Goal: Task Accomplishment & Management: Use online tool/utility

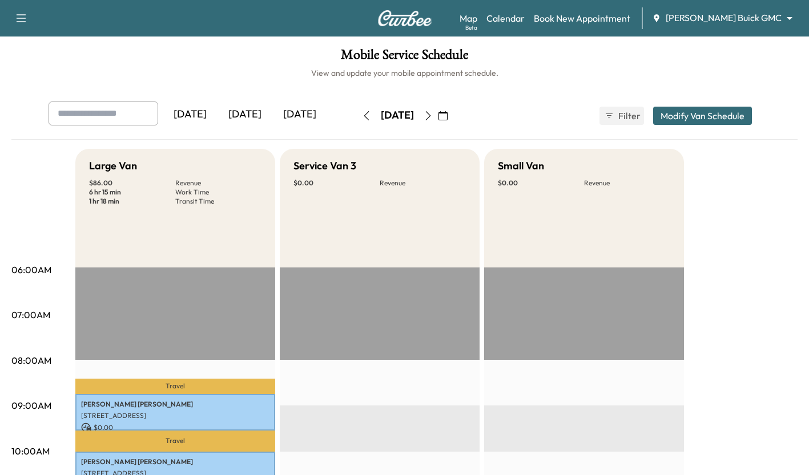
click at [240, 106] on div "[DATE]" at bounding box center [244, 115] width 55 height 26
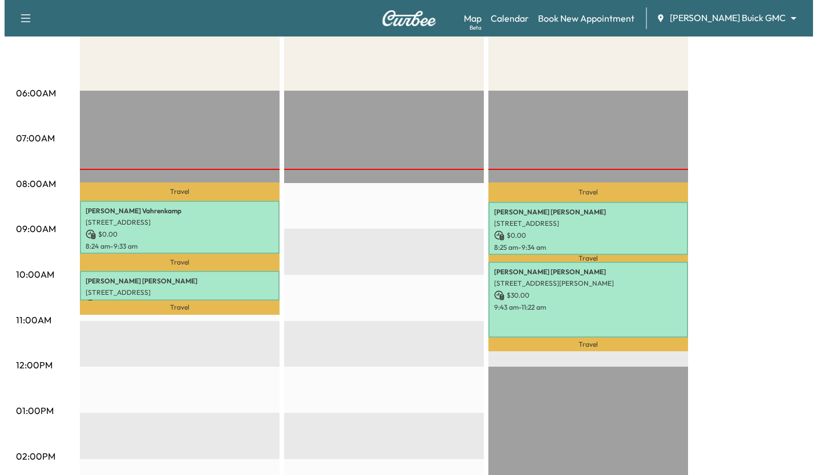
scroll to position [181, 0]
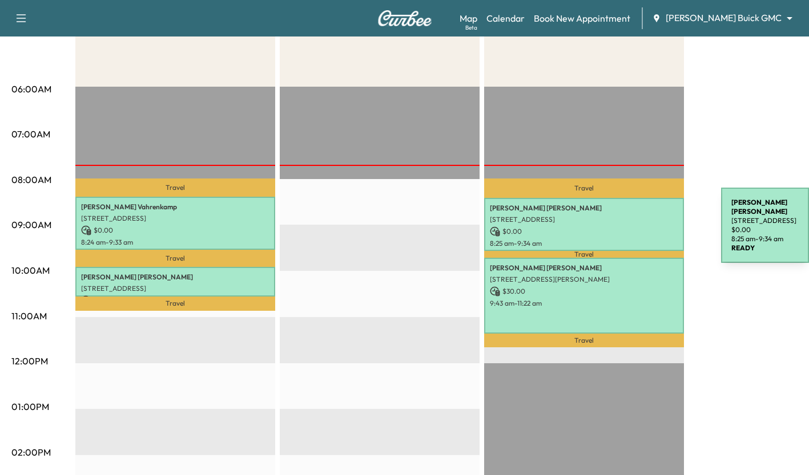
click at [635, 228] on p "$ 0.00" at bounding box center [584, 232] width 188 height 10
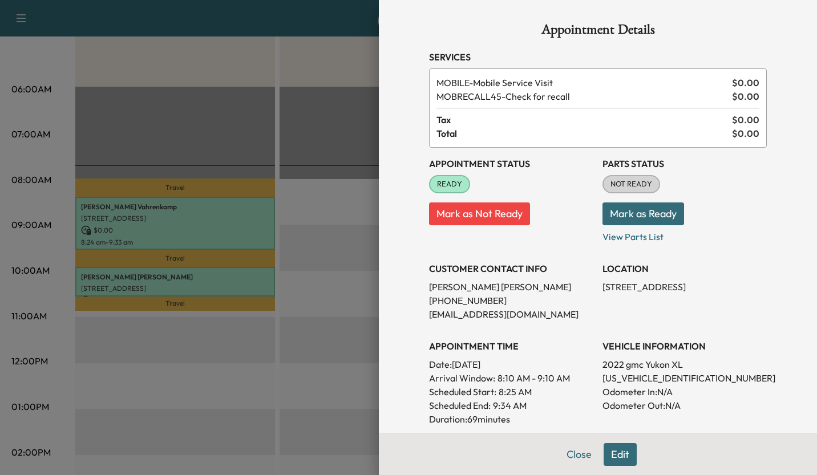
click at [307, 215] on div at bounding box center [408, 237] width 817 height 475
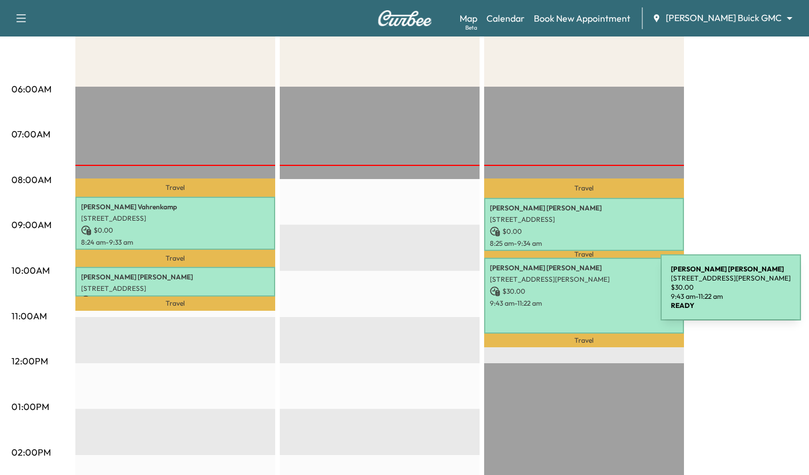
click at [575, 294] on p "$ 30.00" at bounding box center [584, 291] width 188 height 10
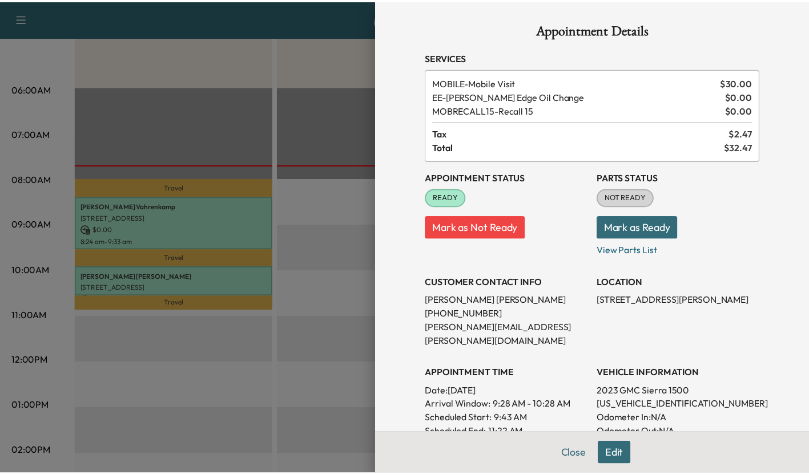
scroll to position [365, 0]
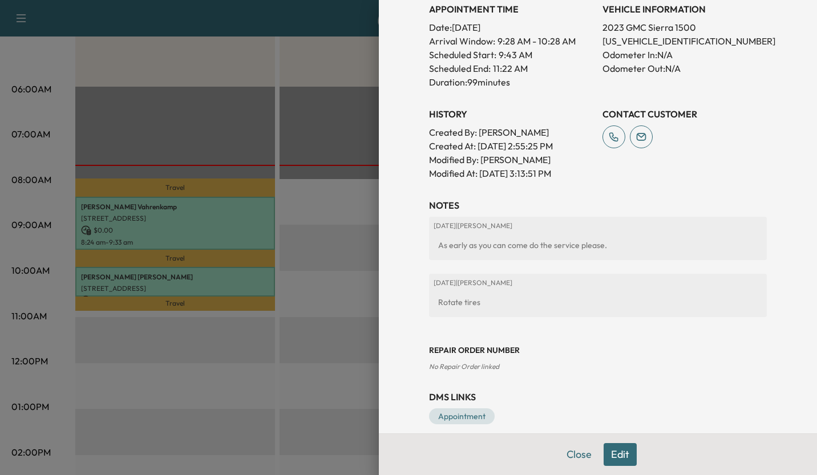
click at [277, 76] on div at bounding box center [408, 237] width 817 height 475
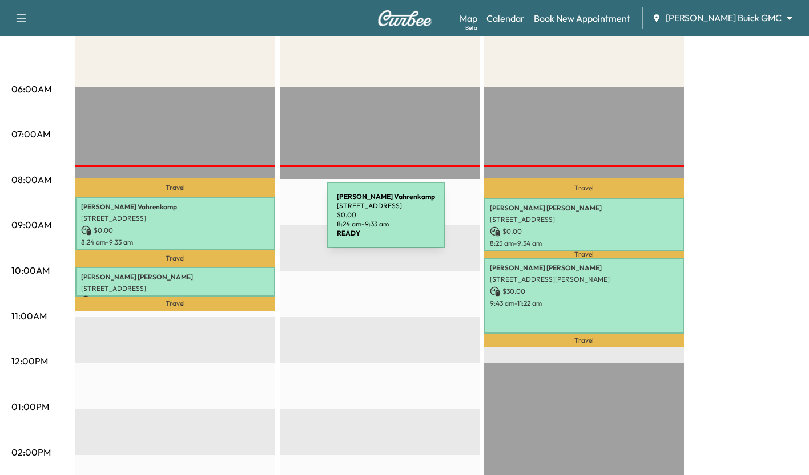
click at [241, 222] on div "[PERSON_NAME] [STREET_ADDRESS] $ 0.00 8:24 am - 9:33 am" at bounding box center [175, 223] width 200 height 53
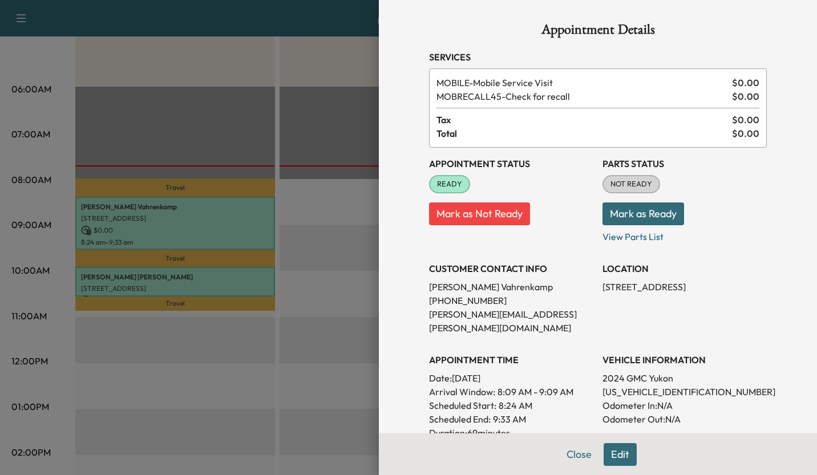
click at [326, 277] on div at bounding box center [408, 237] width 817 height 475
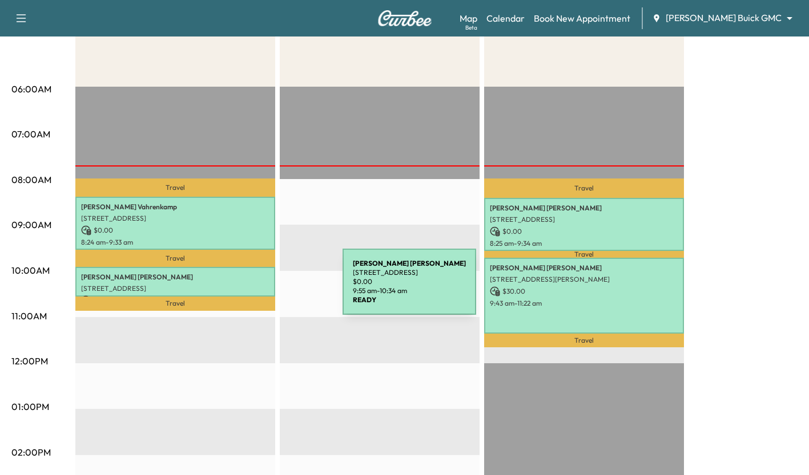
click at [257, 289] on p "[STREET_ADDRESS]" at bounding box center [175, 288] width 188 height 9
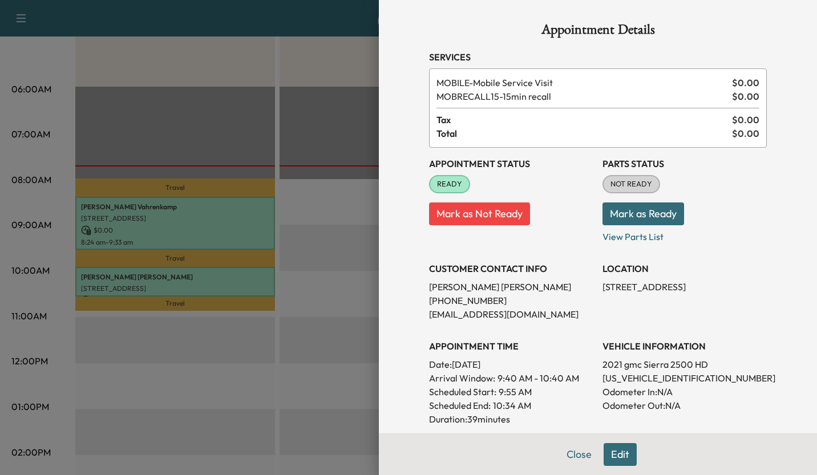
click at [336, 310] on div at bounding box center [408, 237] width 817 height 475
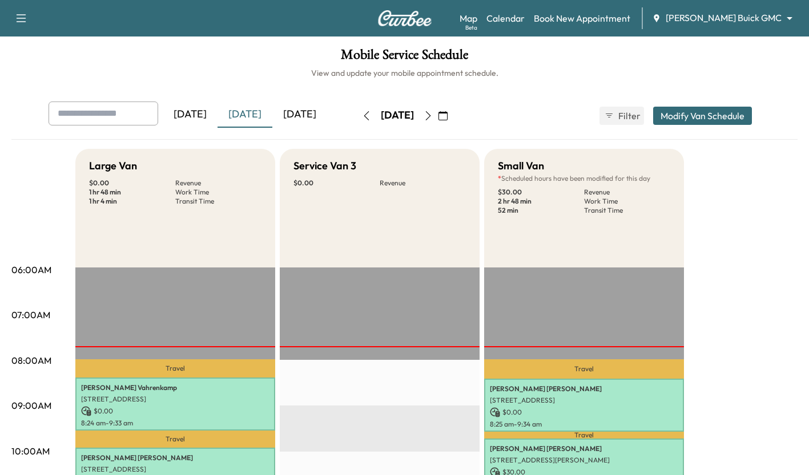
scroll to position [540, 0]
